Goal: Task Accomplishment & Management: Use online tool/utility

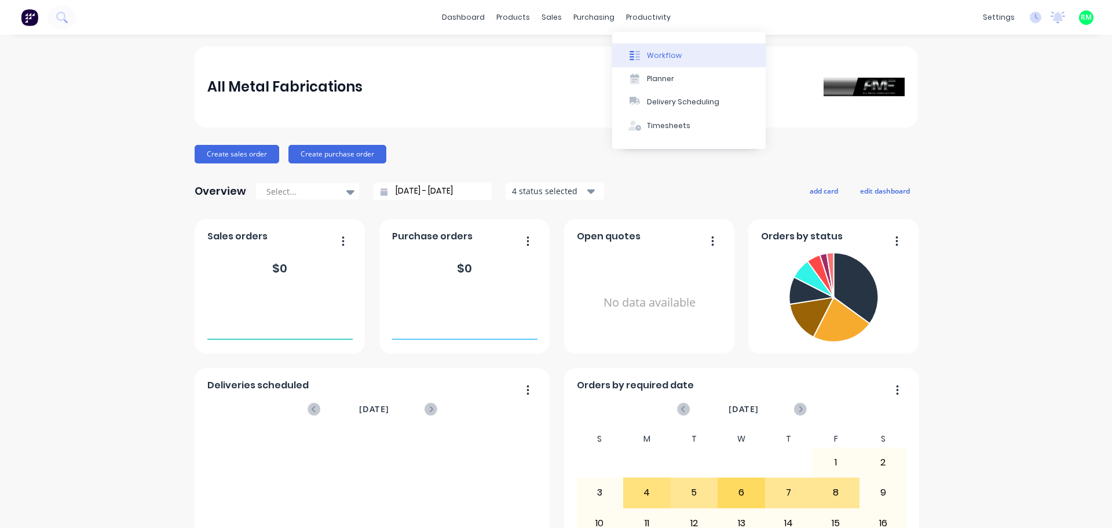
click at [641, 60] on div at bounding box center [634, 55] width 17 height 10
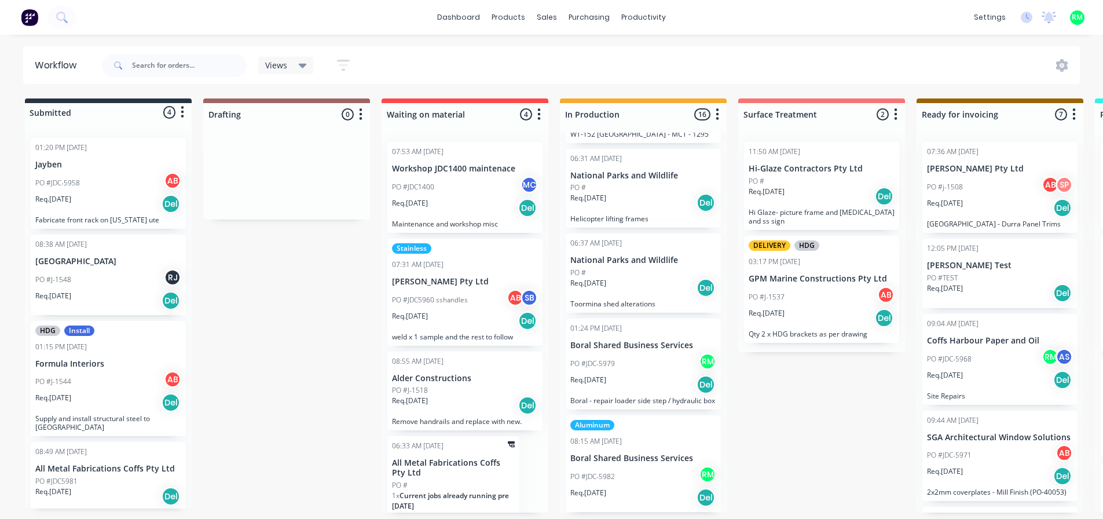
scroll to position [2, 0]
click at [614, 449] on div "Aluminum 08:15 AM [DATE] Boral Shared Business Services PO #JDC-5982 RM Req. [D…" at bounding box center [643, 463] width 155 height 97
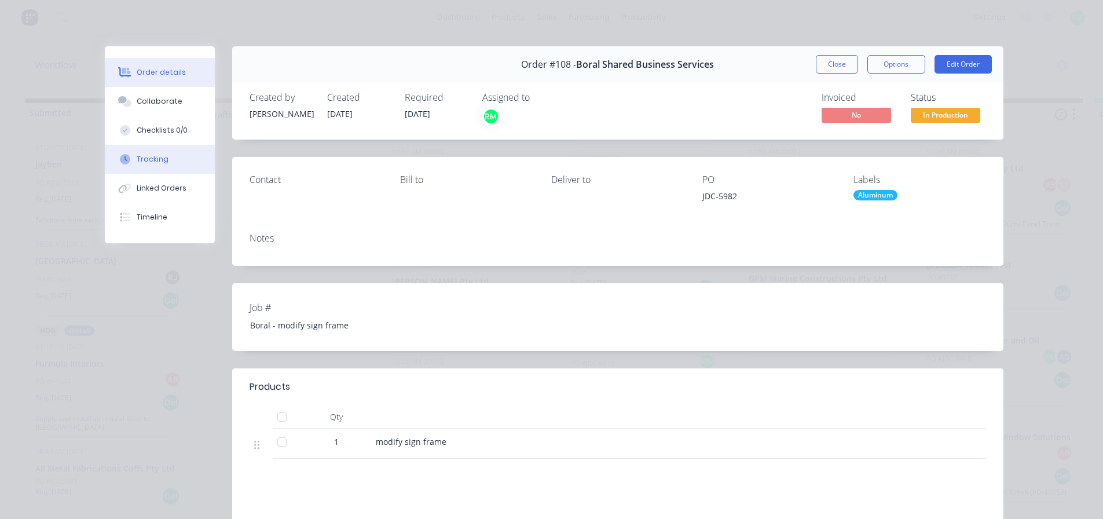
click at [150, 149] on button "Tracking" at bounding box center [160, 159] width 110 height 29
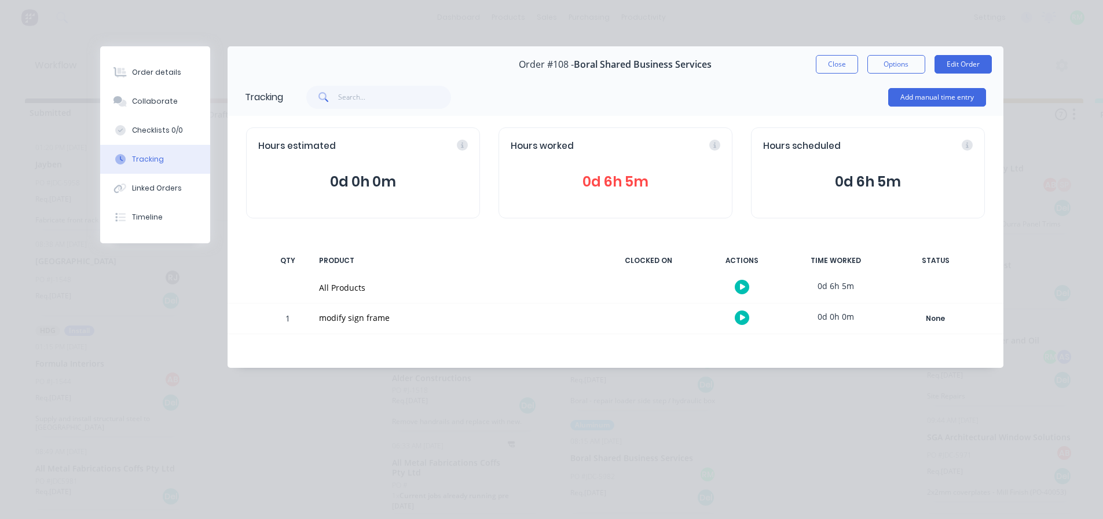
click at [645, 172] on span "0d 6h 5m" at bounding box center [616, 181] width 210 height 21
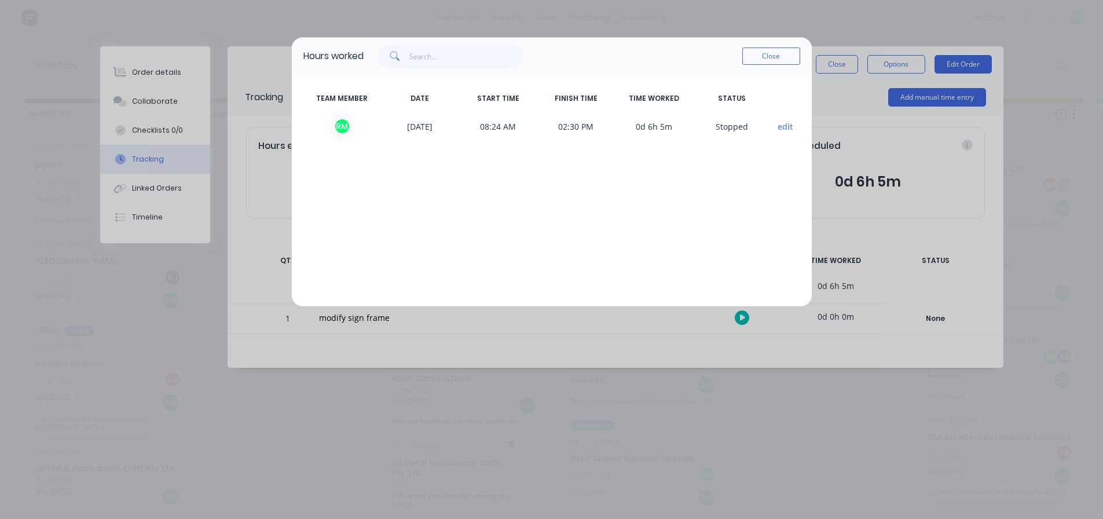
click at [629, 186] on div "TEAM MEMBER DATE START TIME FINISH TIME TIME WORKED STATUS R M [DATE] 08:24 AM …" at bounding box center [552, 191] width 520 height 232
click at [623, 182] on div "TEAM MEMBER DATE START TIME FINISH TIME TIME WORKED STATUS R M [DATE] 08:24 AM …" at bounding box center [552, 191] width 520 height 232
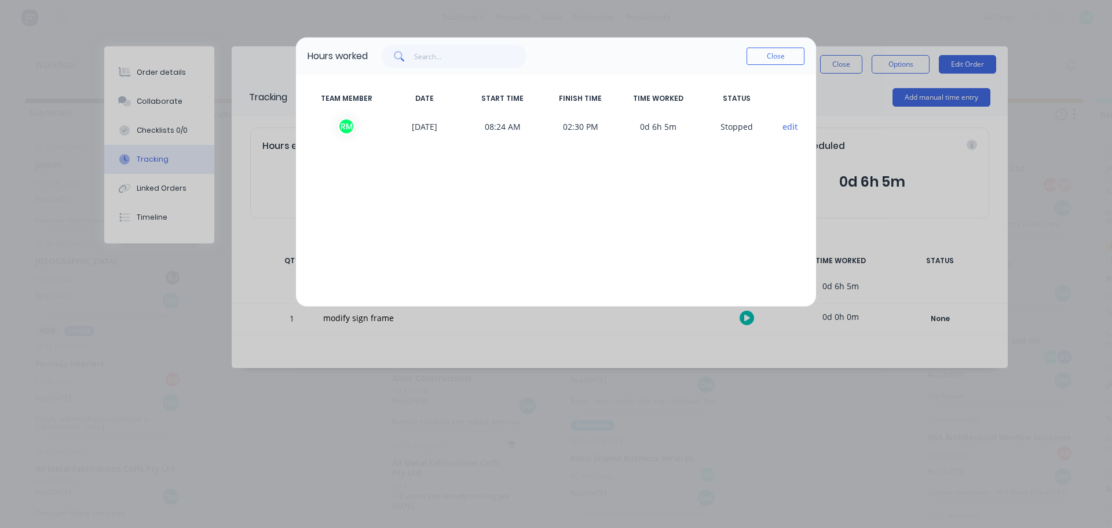
click at [788, 127] on button "edit" at bounding box center [790, 126] width 16 height 12
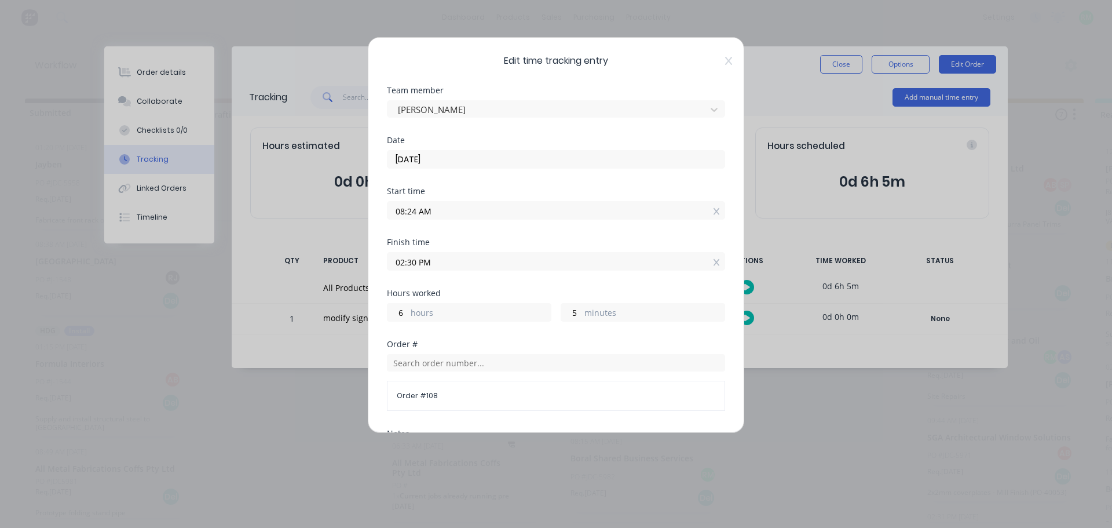
type input "6"
click at [470, 256] on input "02:30 PM" at bounding box center [555, 261] width 337 height 17
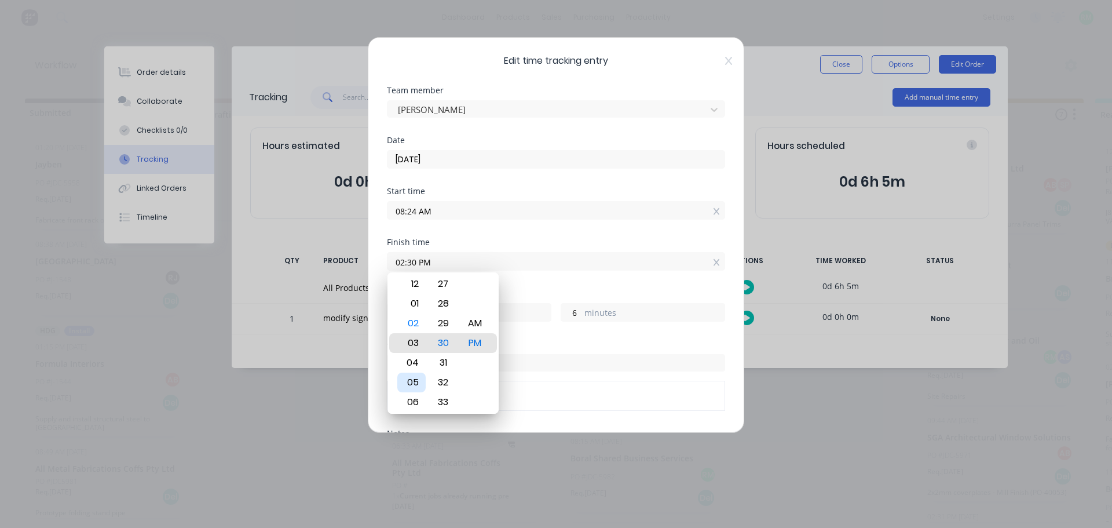
type input "03:30 PM"
type input "7"
type input "06:30 PM"
type input "10"
type input "08:30 PM"
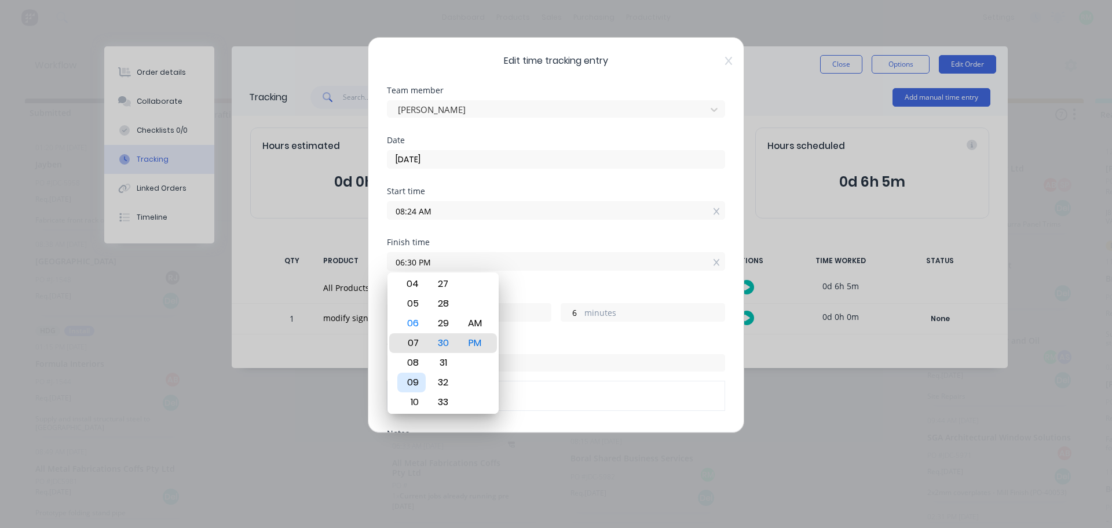
type input "12"
type input "09:30 PM"
type input "13"
type input "10:30 PM"
type input "14"
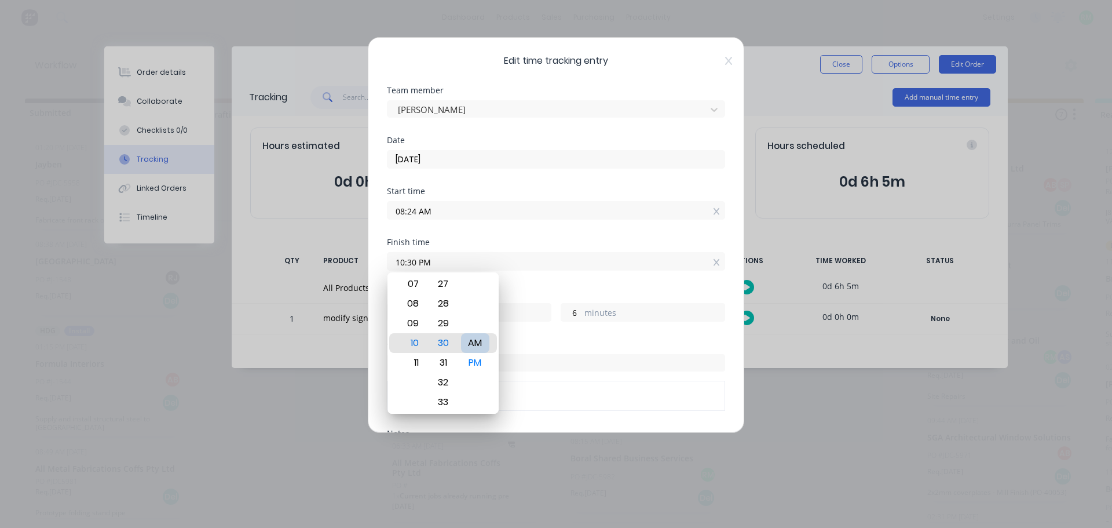
type input "10:30 AM"
type input "2"
click at [599, 239] on div "Finish time" at bounding box center [556, 242] width 338 height 8
click at [578, 260] on input "10:30 AM" at bounding box center [555, 261] width 337 height 17
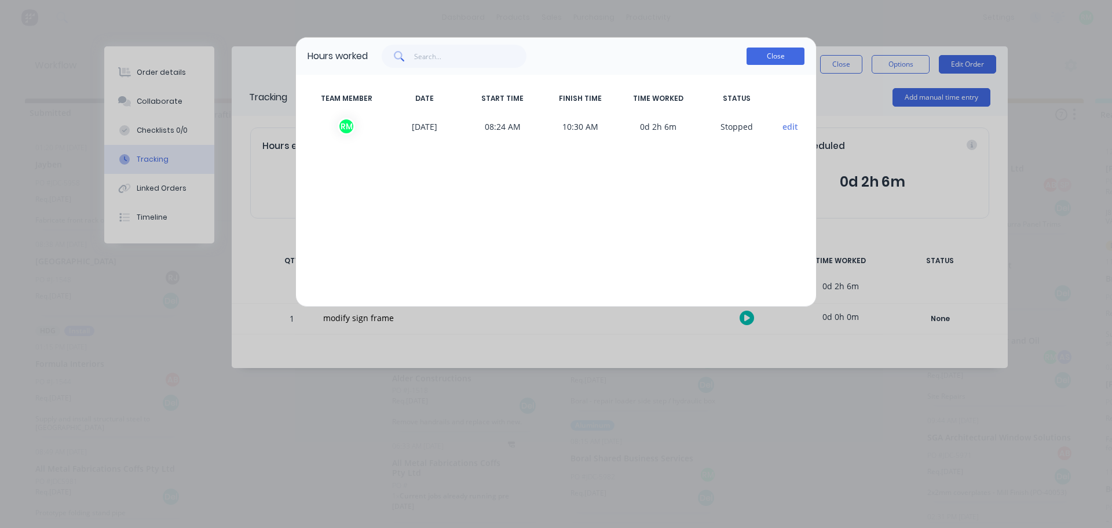
click at [773, 56] on button "Close" at bounding box center [776, 55] width 58 height 17
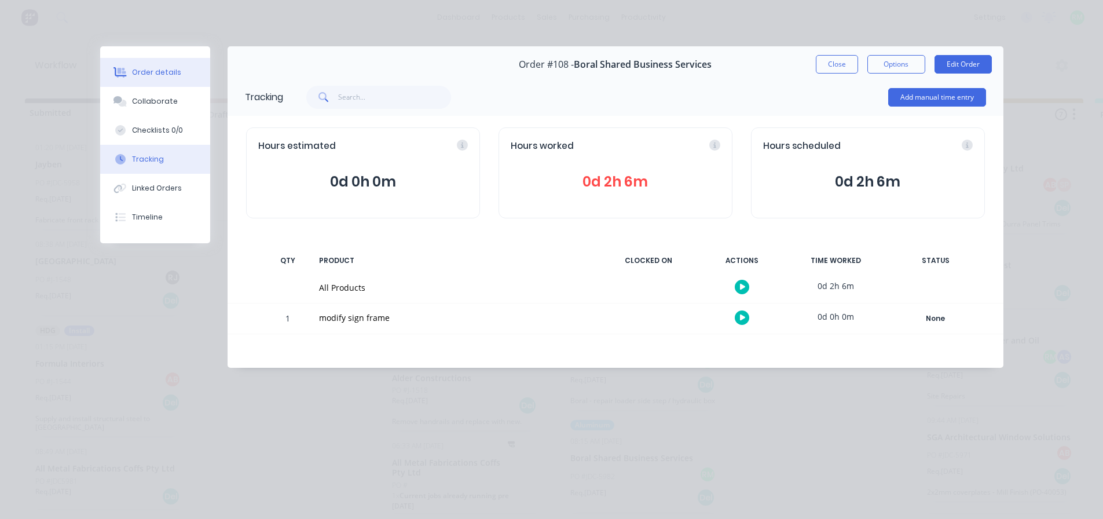
click at [140, 86] on button "Order details" at bounding box center [155, 72] width 110 height 29
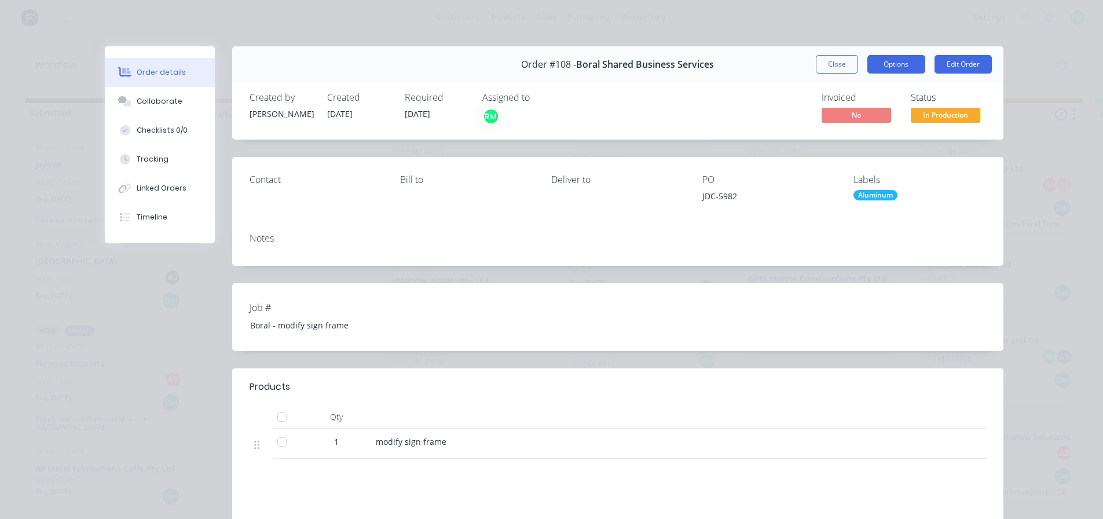
click at [896, 67] on button "Options" at bounding box center [897, 64] width 58 height 19
click at [709, 130] on div "Created by [PERSON_NAME] Created [DATE] Required [DATE] Assigned to RM Invoiced…" at bounding box center [617, 108] width 771 height 61
click at [131, 109] on button "Collaborate" at bounding box center [160, 101] width 110 height 29
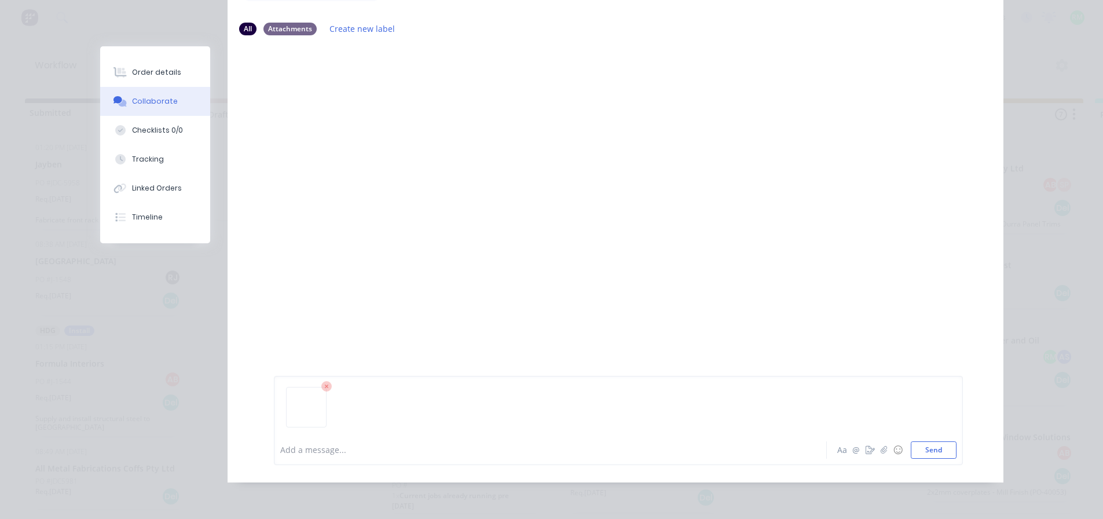
scroll to position [120, 0]
click at [418, 430] on div at bounding box center [618, 411] width 676 height 59
click at [314, 454] on div at bounding box center [534, 450] width 507 height 12
click at [934, 451] on button "Send" at bounding box center [934, 449] width 46 height 17
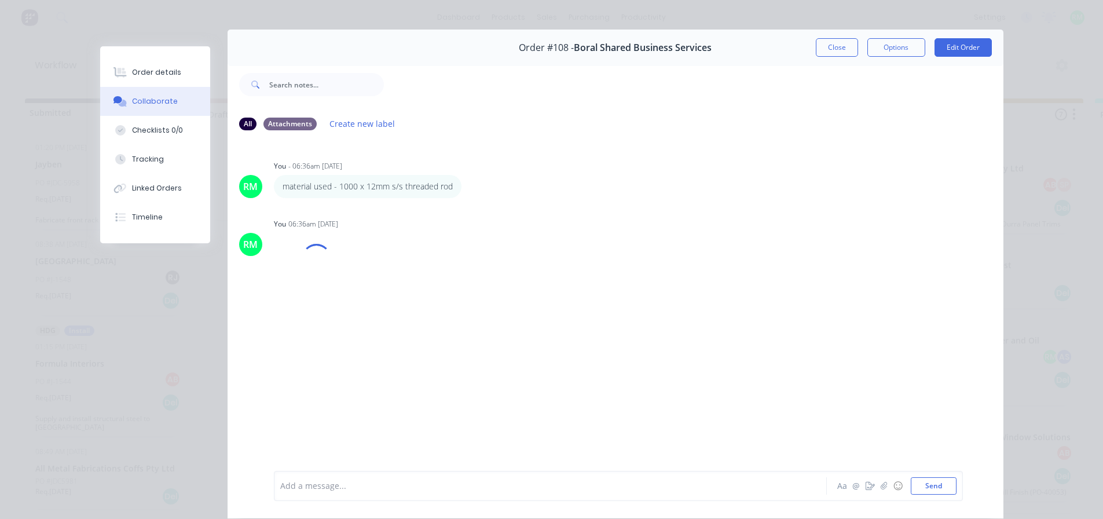
scroll to position [0, 0]
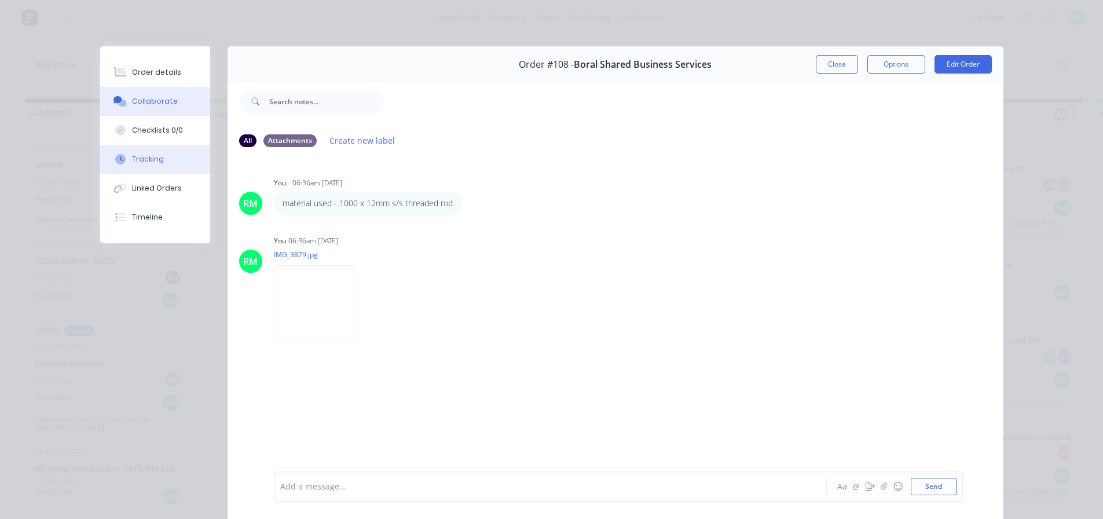
click at [148, 161] on div "Tracking" at bounding box center [148, 159] width 32 height 10
